Goal: Browse casually

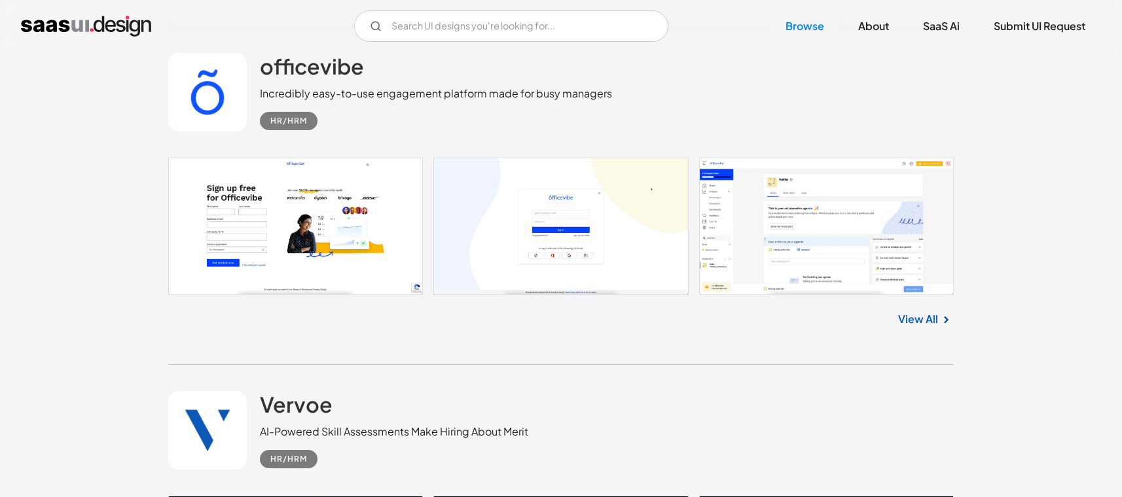
scroll to position [1047, 0]
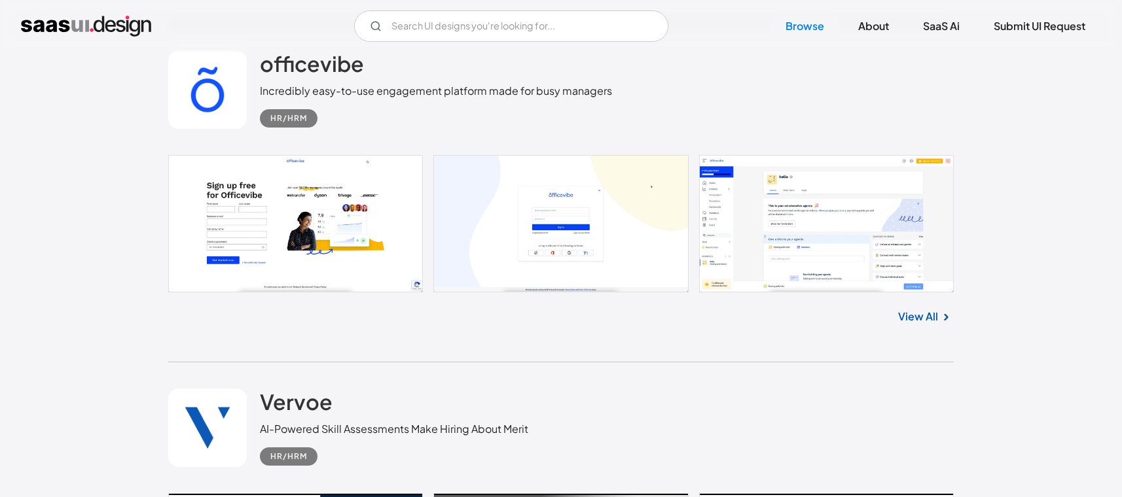
click at [919, 313] on link "View All" at bounding box center [918, 317] width 40 height 16
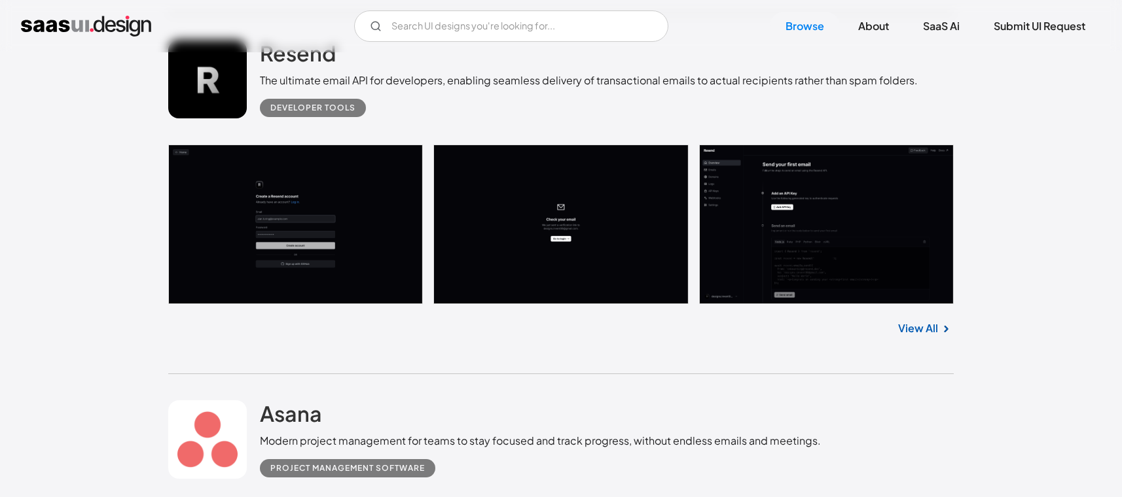
scroll to position [4907, 0]
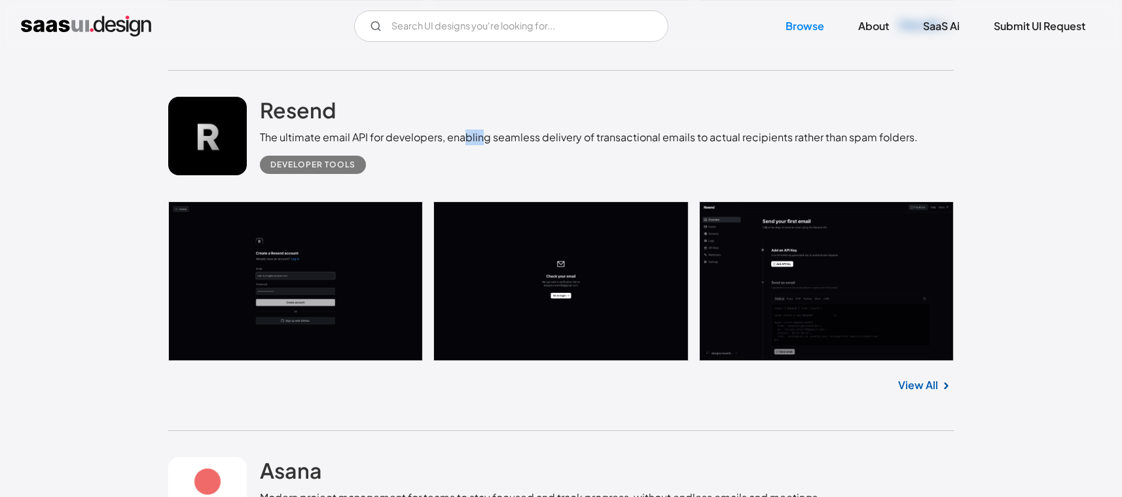
drag, startPoint x: 469, startPoint y: 137, endPoint x: 569, endPoint y: 137, distance: 100.1
click at [527, 137] on div "The ultimate email API for developers, enabling seamless delivery of transactio…" at bounding box center [589, 138] width 658 height 16
click at [569, 137] on div "The ultimate email API for developers, enabling seamless delivery of transactio…" at bounding box center [589, 138] width 658 height 16
drag, startPoint x: 547, startPoint y: 141, endPoint x: 644, endPoint y: 140, distance: 96.8
click at [603, 141] on div "The ultimate email API for developers, enabling seamless delivery of transactio…" at bounding box center [589, 138] width 658 height 16
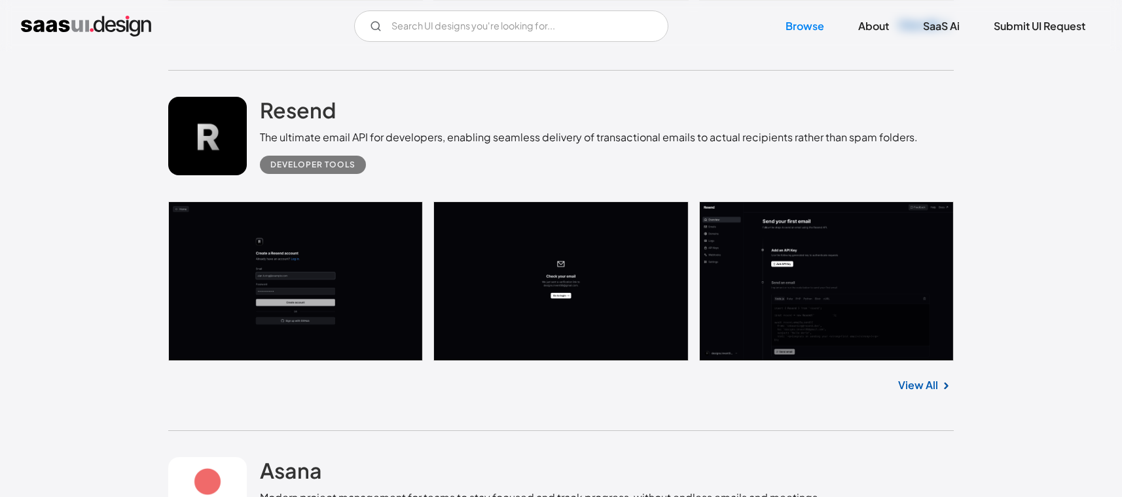
click at [645, 140] on div "The ultimate email API for developers, enabling seamless delivery of transactio…" at bounding box center [589, 138] width 658 height 16
drag, startPoint x: 643, startPoint y: 140, endPoint x: 668, endPoint y: 140, distance: 25.5
click at [663, 140] on div "The ultimate email API for developers, enabling seamless delivery of transactio…" at bounding box center [589, 138] width 658 height 16
click at [680, 140] on div "The ultimate email API for developers, enabling seamless delivery of transactio…" at bounding box center [589, 138] width 658 height 16
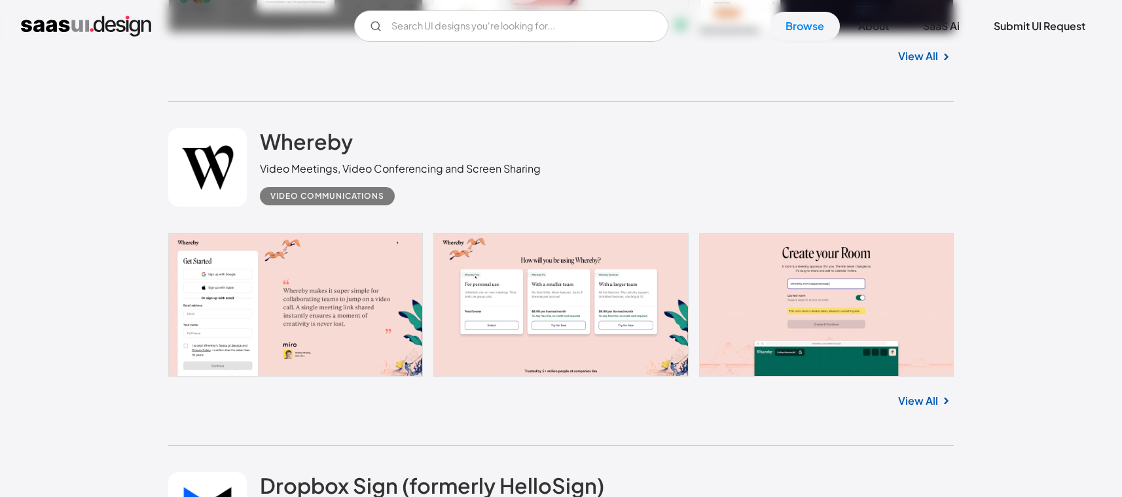
scroll to position [6543, 0]
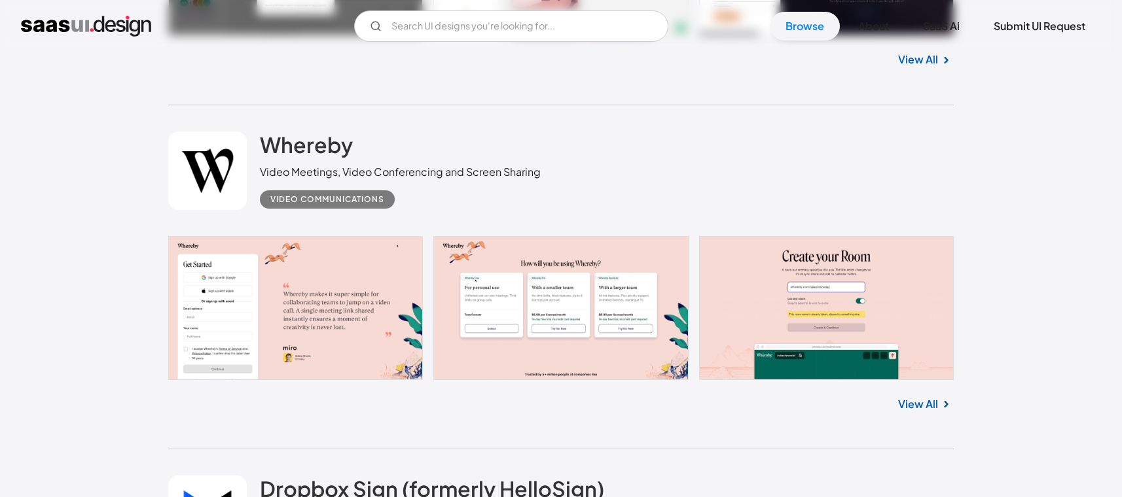
click at [911, 400] on link "View All" at bounding box center [918, 405] width 40 height 16
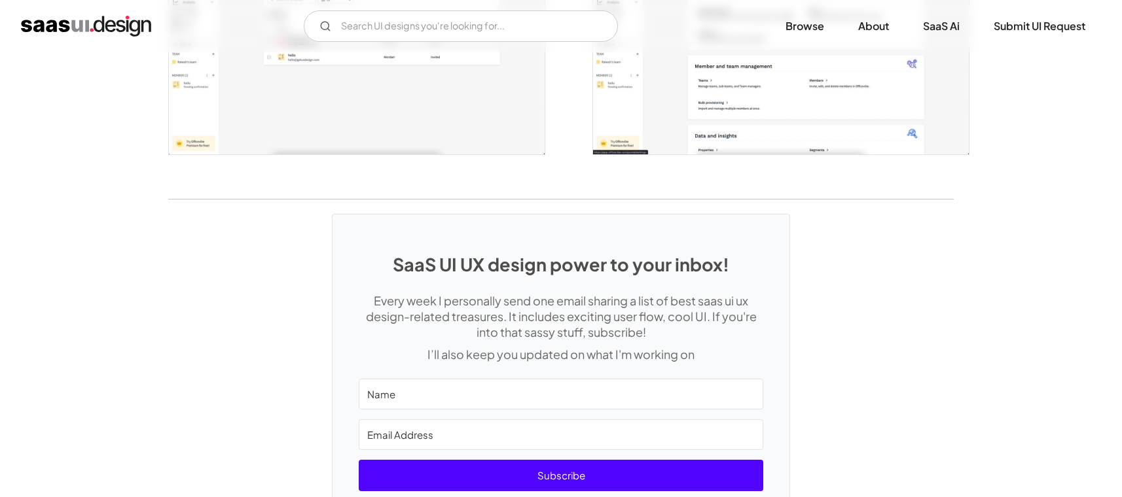
scroll to position [3281, 0]
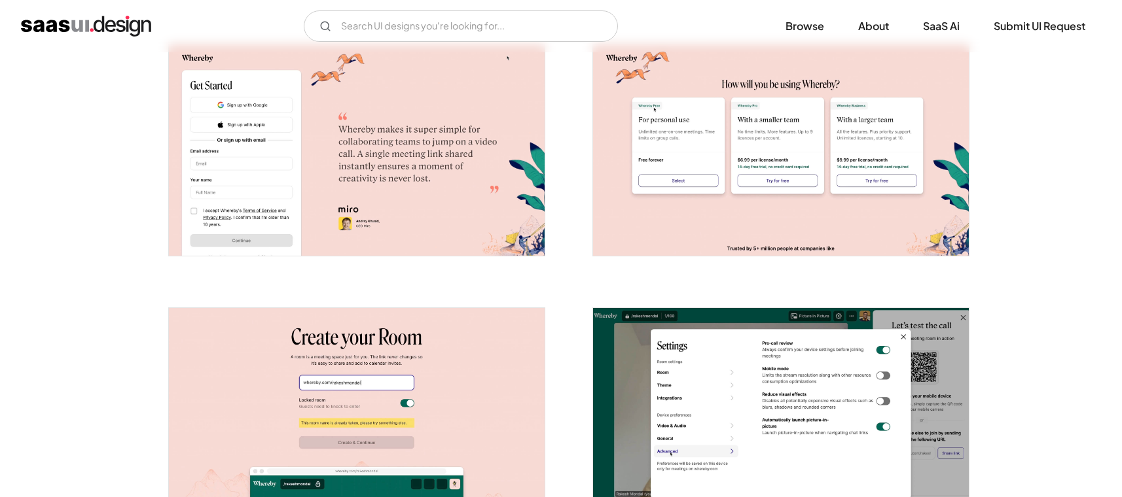
scroll to position [386, 0]
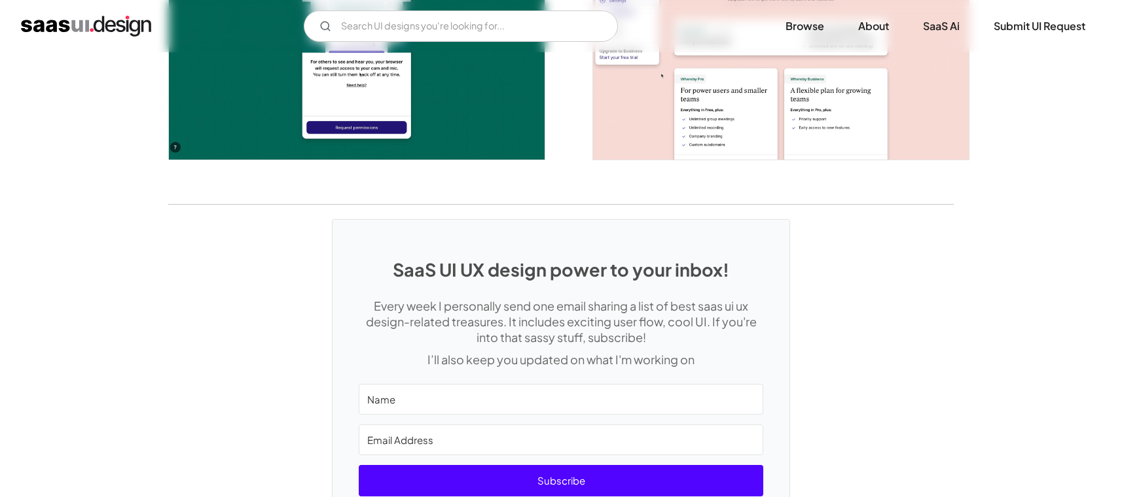
scroll to position [2604, 0]
